Goal: Transaction & Acquisition: Purchase product/service

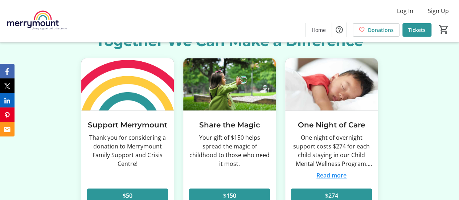
scroll to position [1719, 0]
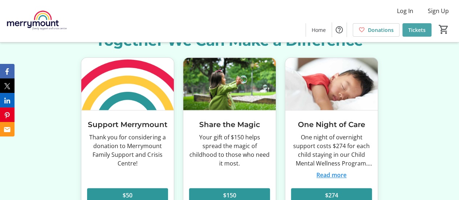
click at [415, 28] on span "Tickets" at bounding box center [417, 30] width 17 height 8
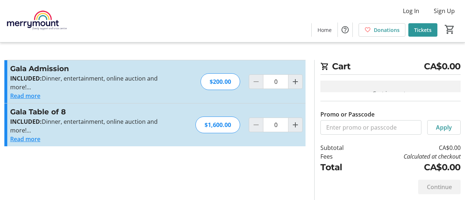
click at [30, 96] on button "Read more" at bounding box center [25, 96] width 30 height 9
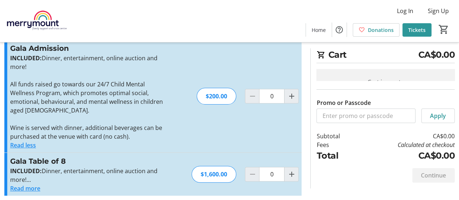
scroll to position [24, 0]
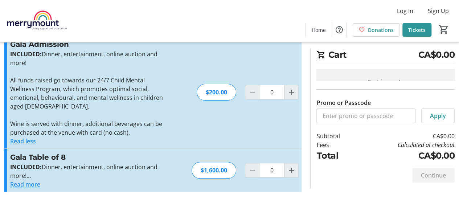
click at [31, 186] on button "Read more" at bounding box center [25, 184] width 30 height 9
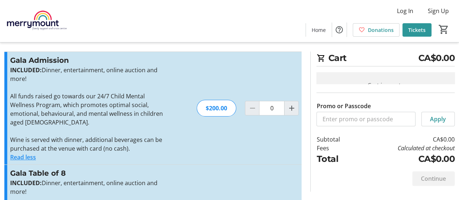
scroll to position [0, 0]
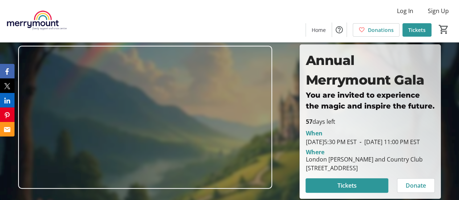
scroll to position [3, 0]
